Goal: Navigation & Orientation: Find specific page/section

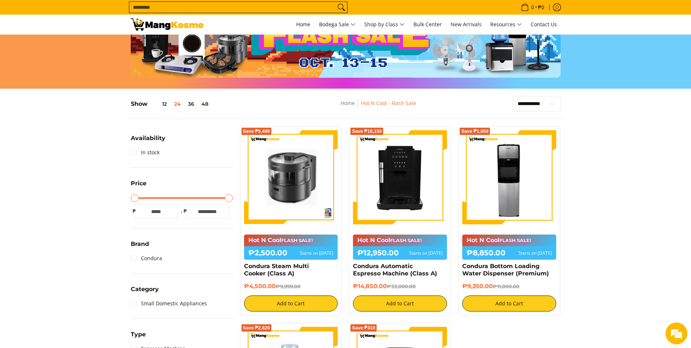
scroll to position [47, 0]
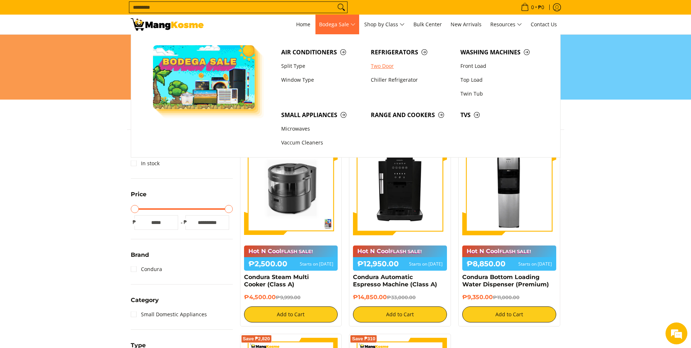
click at [387, 67] on link "Two Door" at bounding box center [412, 66] width 90 height 14
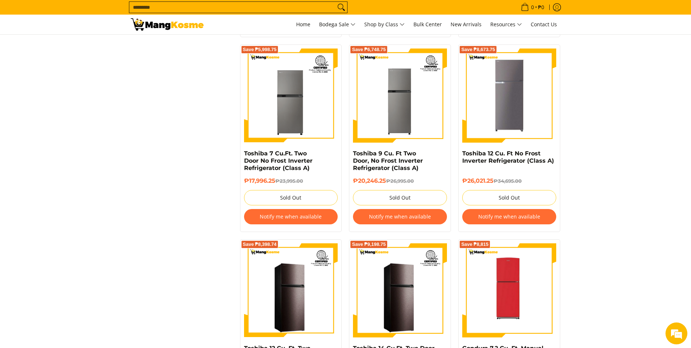
scroll to position [583, 0]
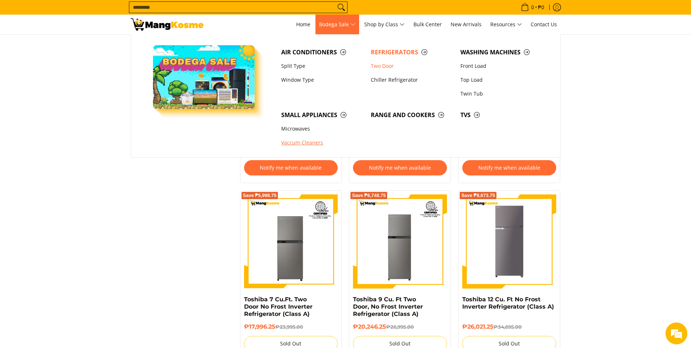
click at [319, 137] on link "Vaccum Cleaners" at bounding box center [323, 143] width 90 height 14
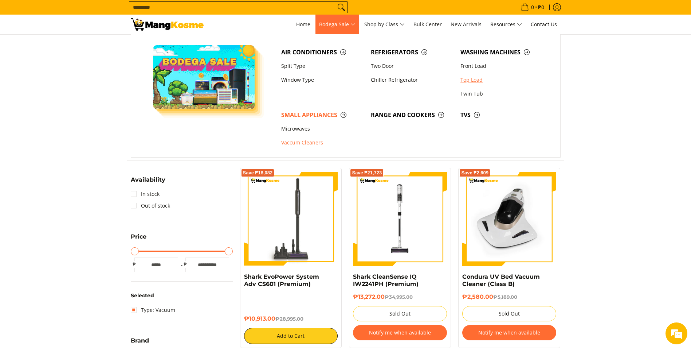
click at [472, 76] on link "Top Load" at bounding box center [502, 80] width 90 height 14
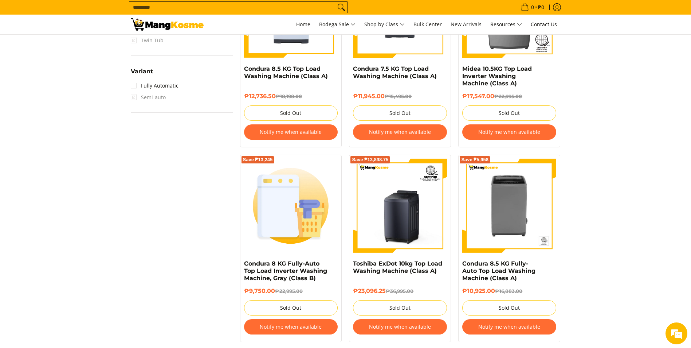
scroll to position [545, 0]
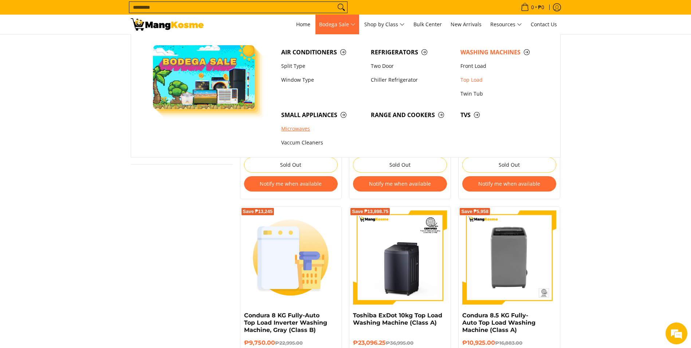
click at [302, 128] on link "Microwaves" at bounding box center [323, 129] width 90 height 14
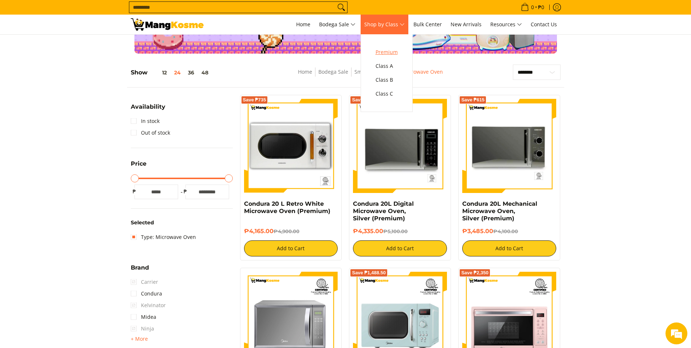
click at [395, 50] on span "Premium" at bounding box center [387, 52] width 22 height 9
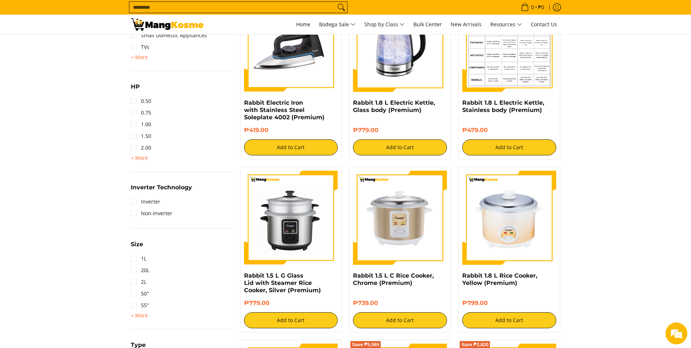
scroll to position [474, 0]
